Goal: Transaction & Acquisition: Purchase product/service

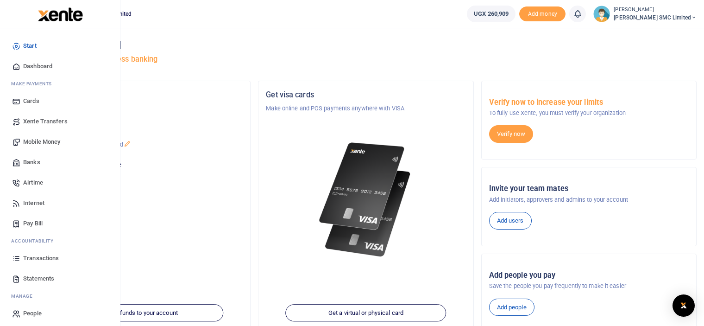
click at [53, 138] on span "Mobile Money" at bounding box center [41, 141] width 37 height 9
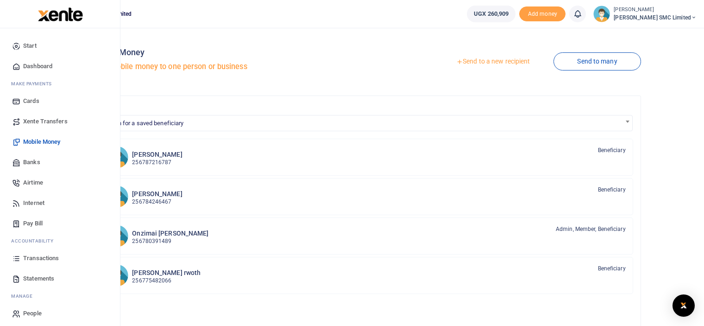
click at [46, 257] on span "Transactions" at bounding box center [41, 257] width 36 height 9
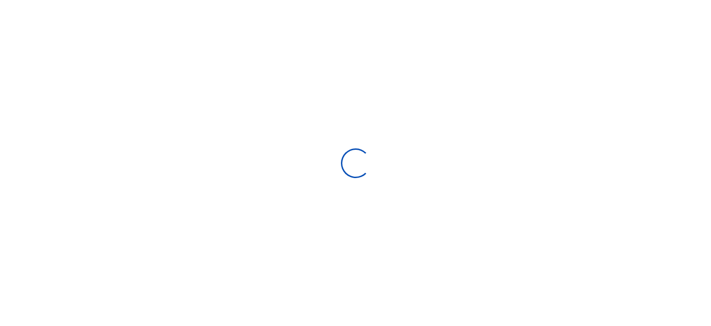
select select
type input "07/17/2025 - 08/15/2025"
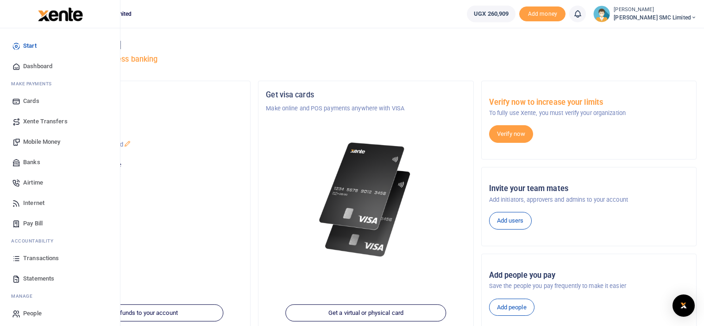
click at [38, 145] on span "Mobile Money" at bounding box center [41, 141] width 37 height 9
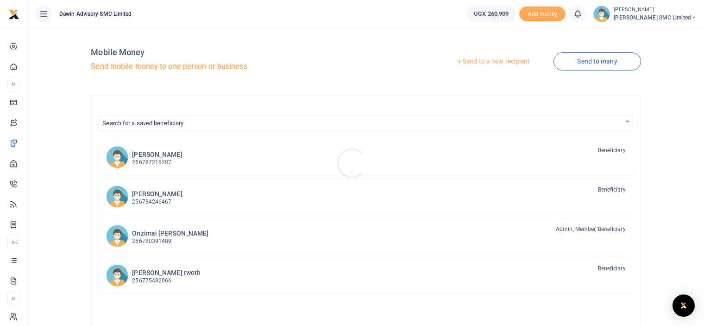
click at [500, 55] on div at bounding box center [352, 163] width 704 height 326
click at [498, 56] on link "Send to a new recipient" at bounding box center [493, 61] width 121 height 17
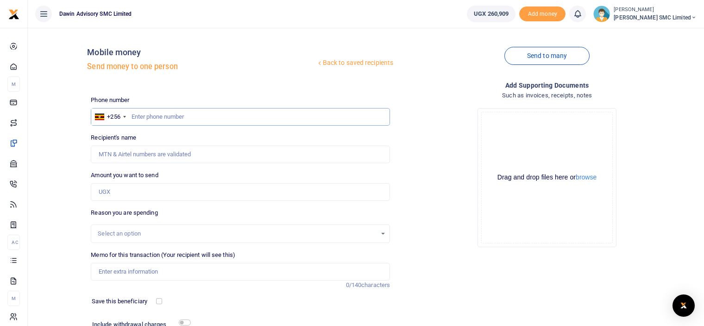
click at [149, 120] on input "text" at bounding box center [240, 117] width 299 height 18
type input "782136280"
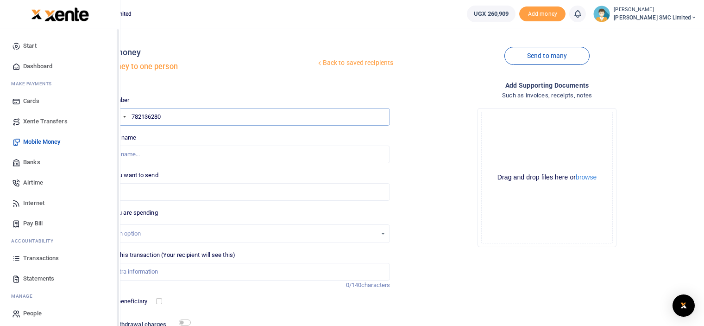
type input "Abdu Asiimwe"
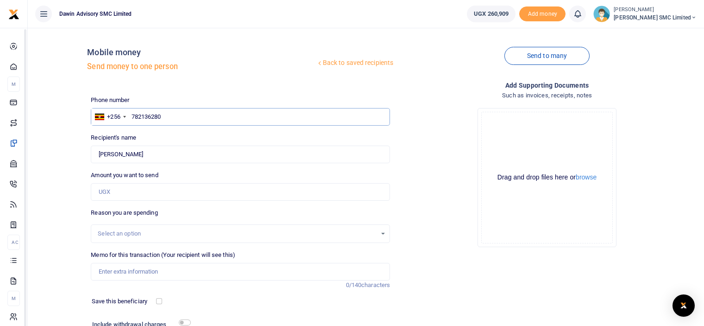
type input "782136280"
click at [127, 190] on input "Amount you want to send" at bounding box center [240, 192] width 299 height 18
type input "170,000"
click at [434, 218] on div "Drop your files here Drag and drop files here or browse Powered by Uppy" at bounding box center [546, 177] width 299 height 154
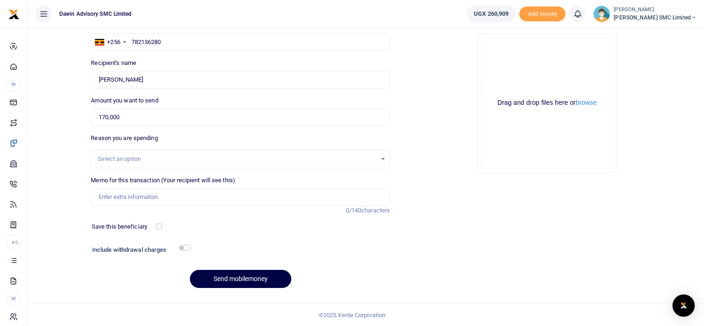
scroll to position [75, 0]
click at [135, 195] on input "Memo for this transaction (Your recipient will see this)" at bounding box center [240, 197] width 299 height 18
click at [102, 195] on input "being payment for" at bounding box center [240, 197] width 299 height 18
click at [159, 197] on input "Being payment for" at bounding box center [240, 197] width 299 height 18
type input "Being payment for DFW0018 transport"
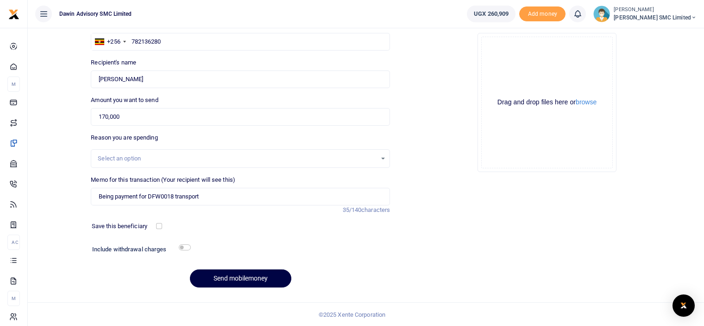
click at [187, 250] on div "Include withdrawal charges" at bounding box center [139, 250] width 102 height 15
click at [186, 246] on input "checkbox" at bounding box center [185, 247] width 12 height 6
checkbox input "true"
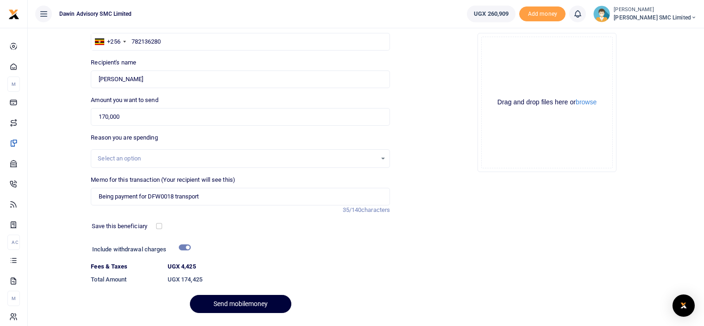
click at [228, 303] on button "Send mobilemoney" at bounding box center [240, 304] width 101 height 18
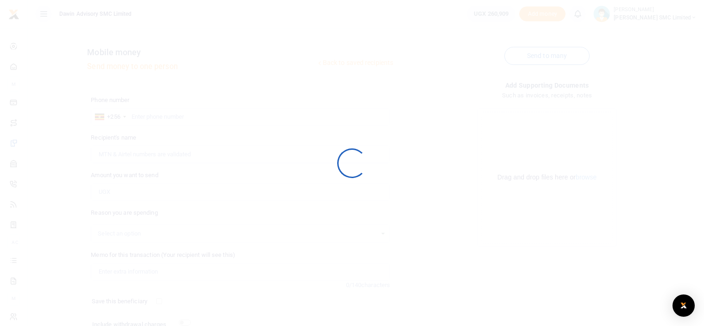
scroll to position [75, 0]
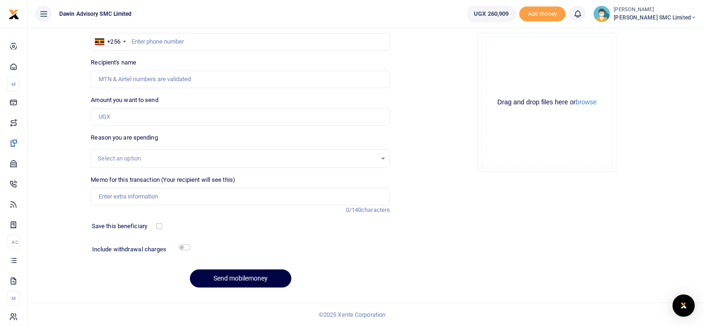
click at [424, 60] on div "Drop your files here Drag and drop files here or browse Powered by Uppy" at bounding box center [546, 102] width 299 height 154
click at [496, 271] on div "Add supporting Documents Such as invoices, receipts, notes Drop your files here…" at bounding box center [547, 150] width 307 height 290
